Goal: Navigation & Orientation: Understand site structure

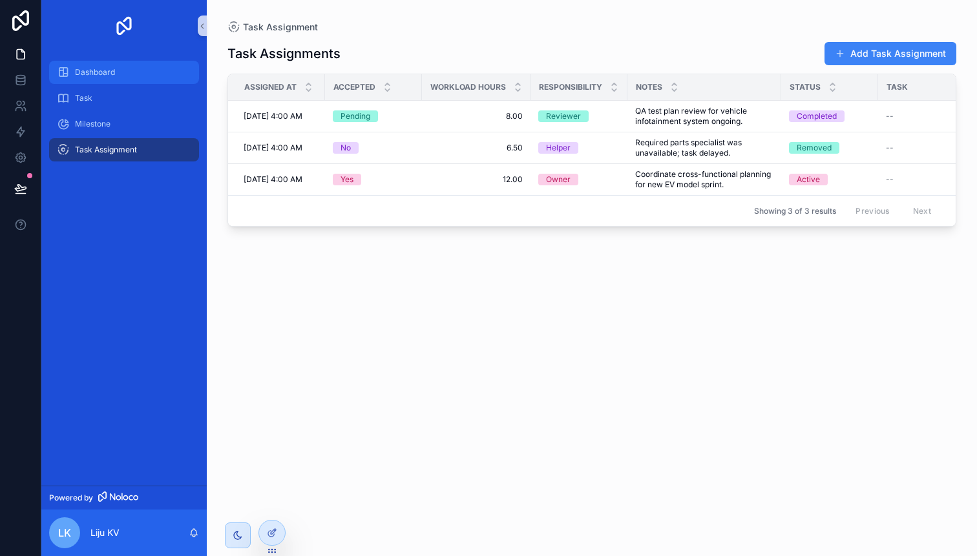
click at [109, 69] on span "Dashboard" at bounding box center [95, 72] width 40 height 10
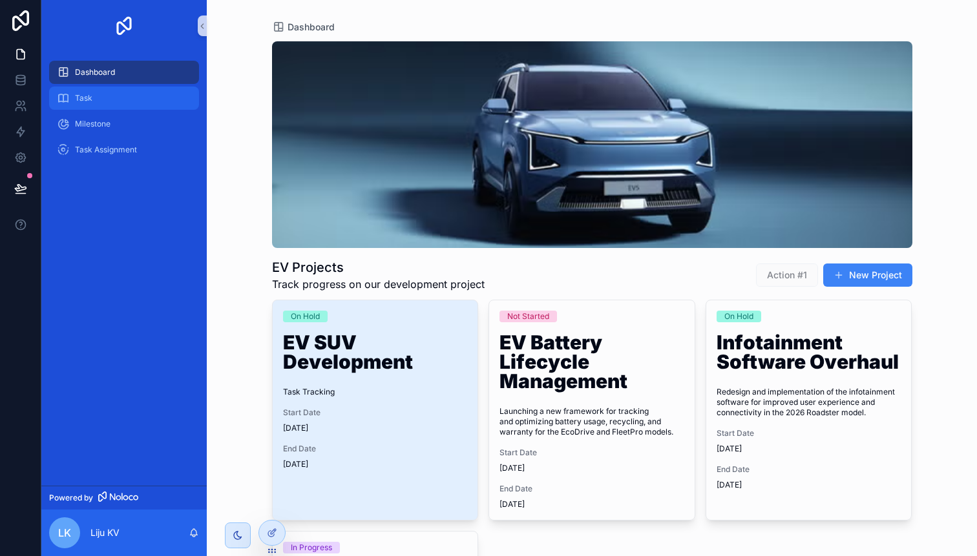
click at [89, 99] on span "Task" at bounding box center [83, 98] width 17 height 10
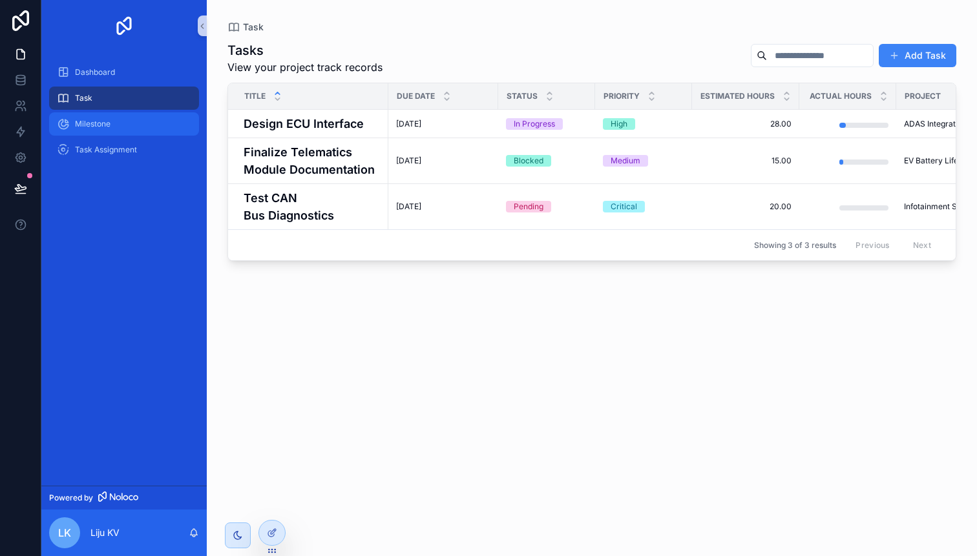
click at [100, 123] on span "Milestone" at bounding box center [93, 124] width 36 height 10
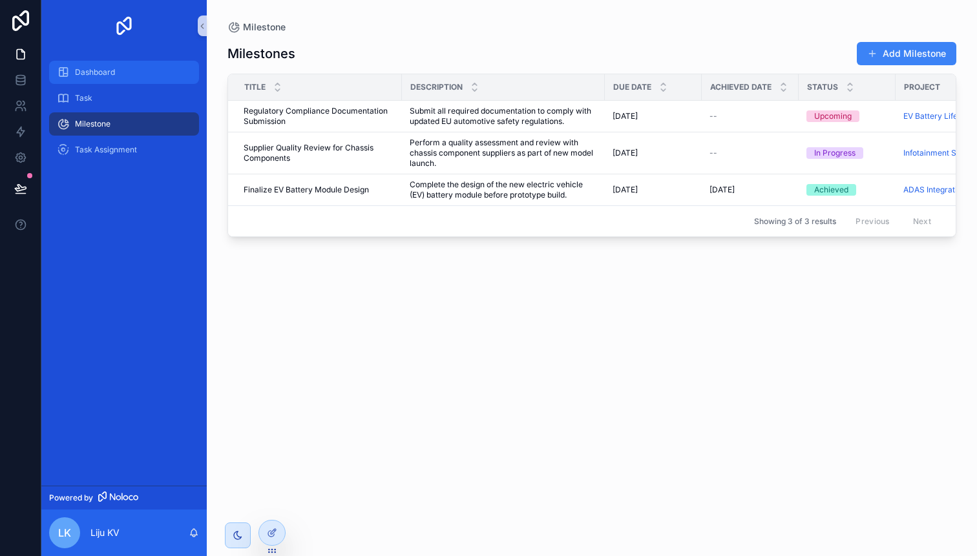
click at [106, 76] on span "Dashboard" at bounding box center [95, 72] width 40 height 10
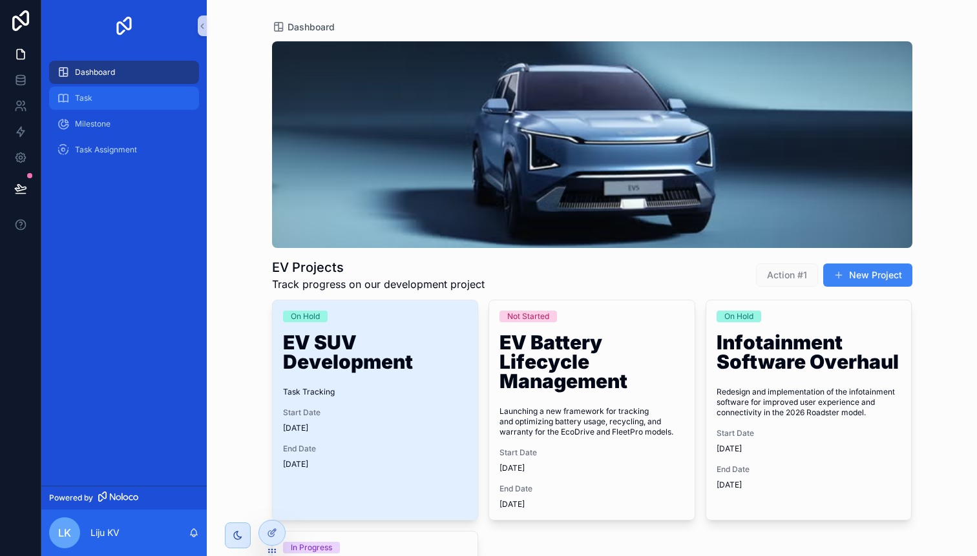
click at [98, 93] on div "Task" at bounding box center [124, 98] width 134 height 21
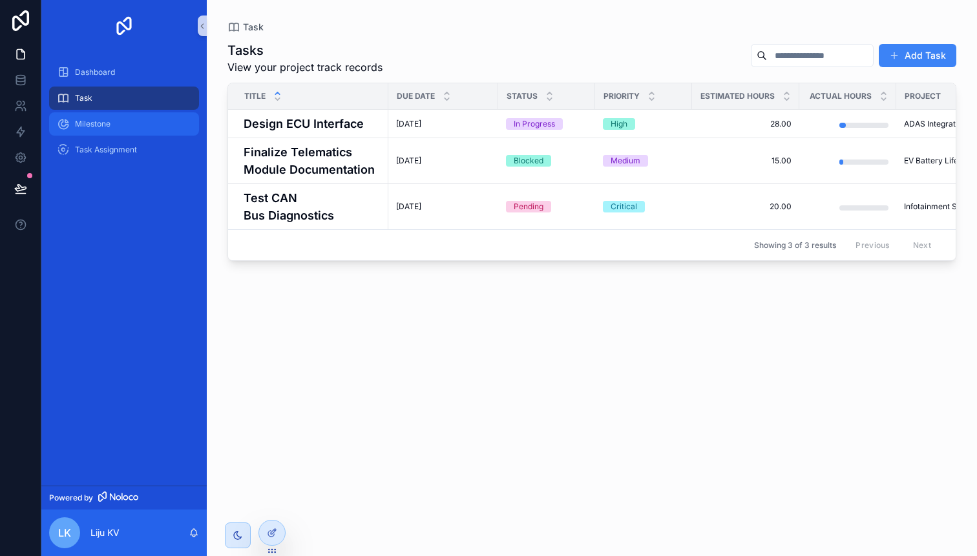
click at [100, 124] on span "Milestone" at bounding box center [93, 124] width 36 height 10
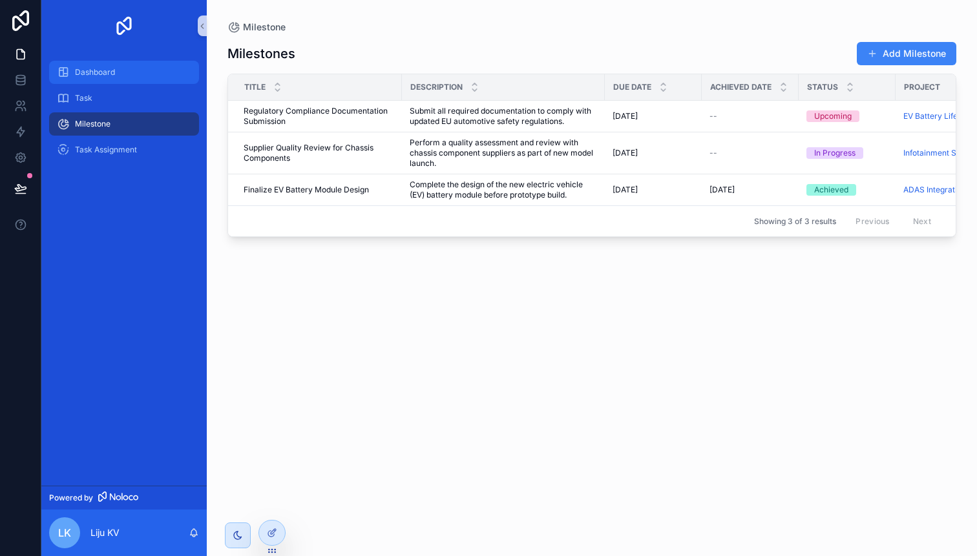
click at [105, 74] on span "Dashboard" at bounding box center [95, 72] width 40 height 10
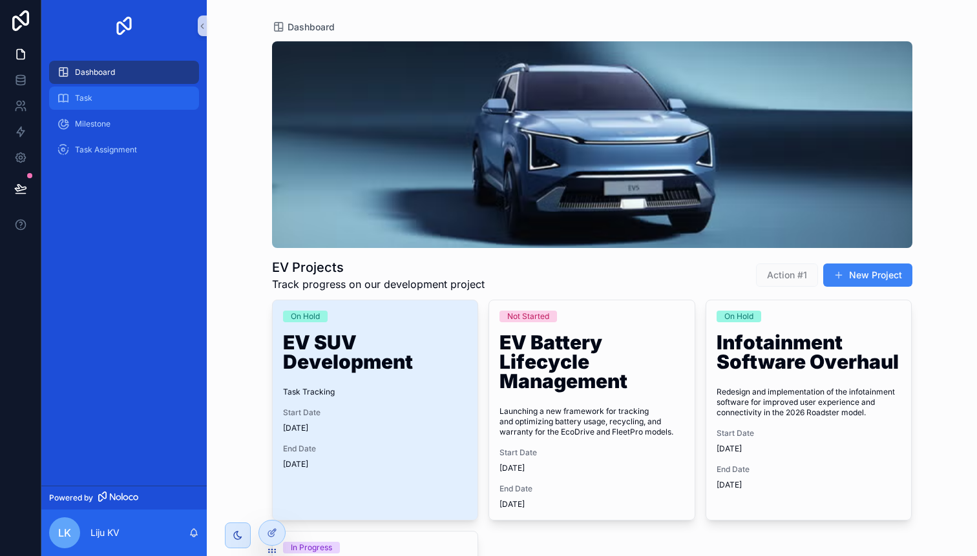
click at [103, 92] on div "Task" at bounding box center [124, 98] width 134 height 21
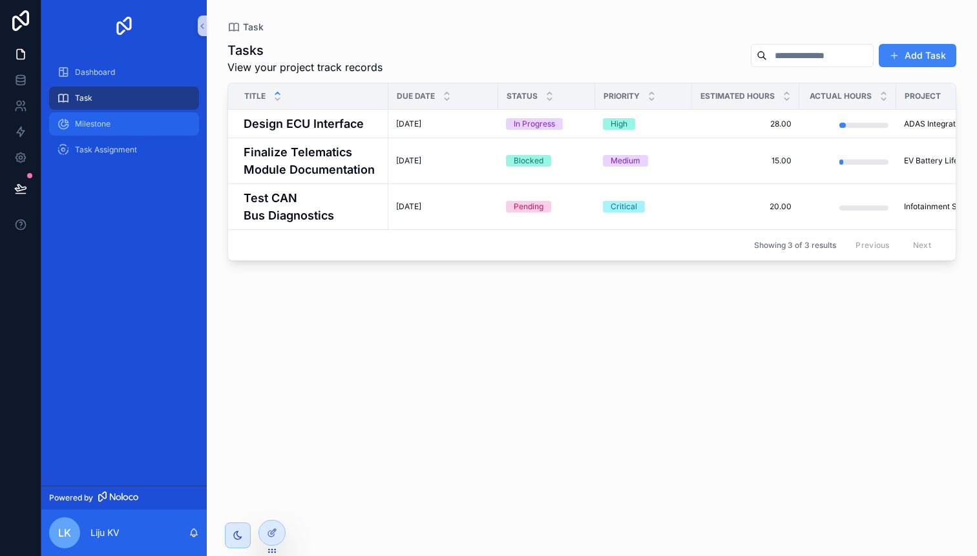
click at [94, 119] on span "Milestone" at bounding box center [93, 124] width 36 height 10
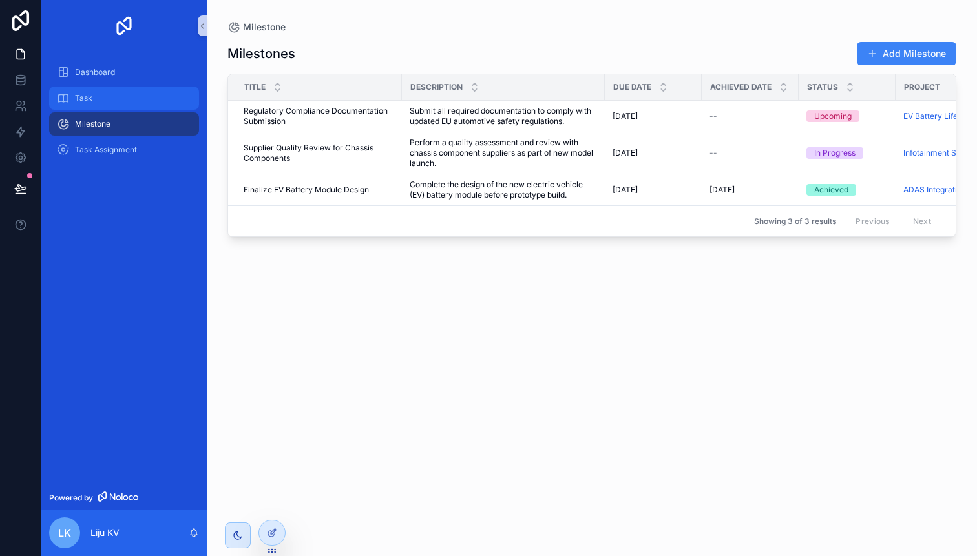
click at [87, 95] on span "Task" at bounding box center [83, 98] width 17 height 10
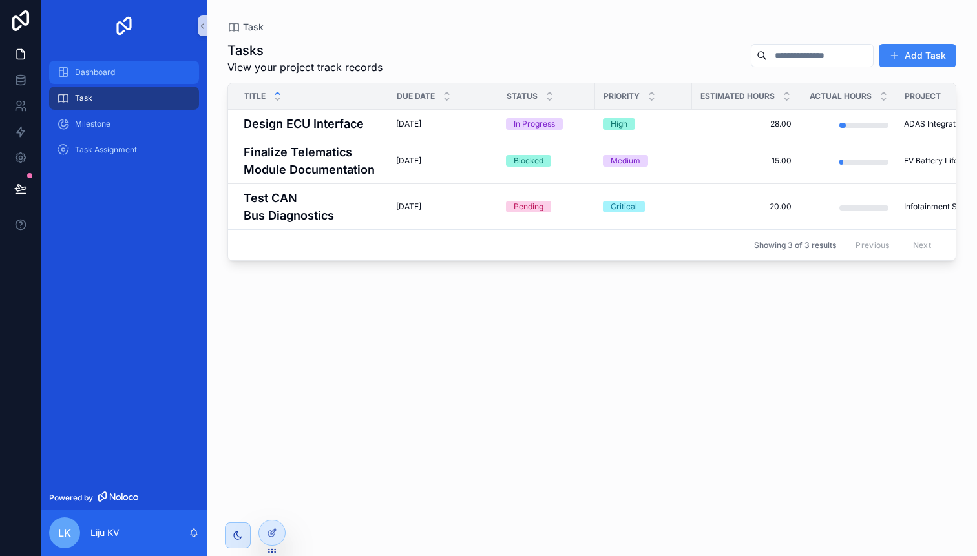
click at [118, 74] on div "Dashboard" at bounding box center [124, 72] width 134 height 21
